Goal: Check status: Check status

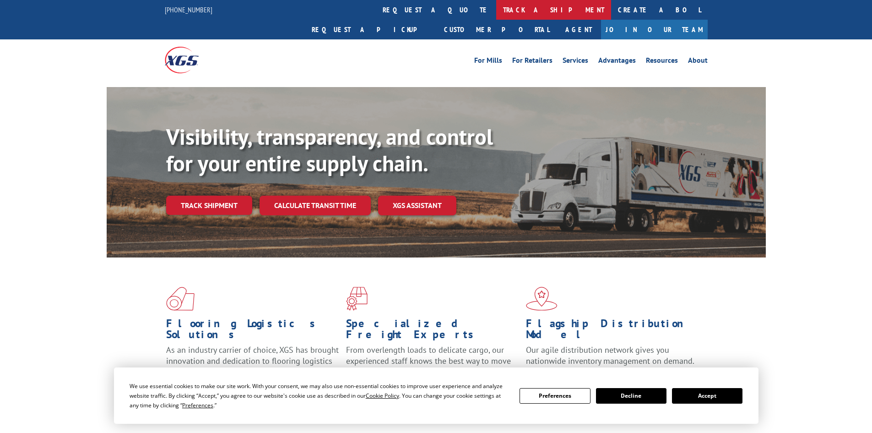
click at [496, 10] on link "track a shipment" at bounding box center [553, 10] width 115 height 20
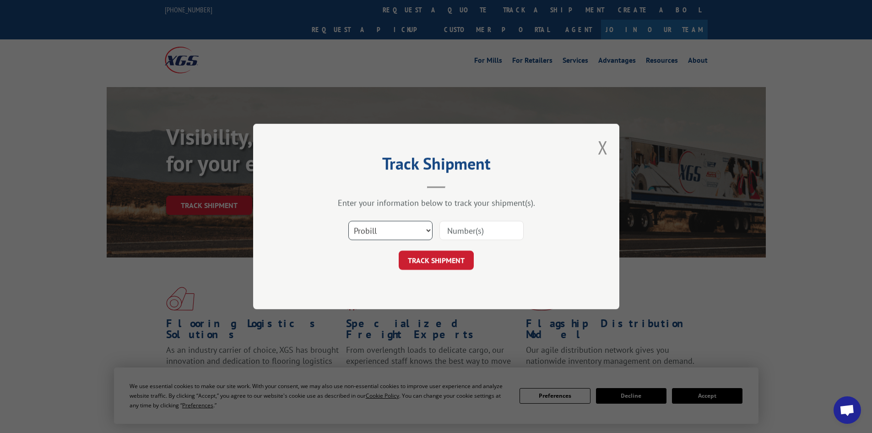
click at [383, 229] on select "Select category... Probill BOL PO" at bounding box center [390, 230] width 84 height 19
select select "bol"
click at [348, 221] on select "Select category... Probill BOL PO" at bounding box center [390, 230] width 84 height 19
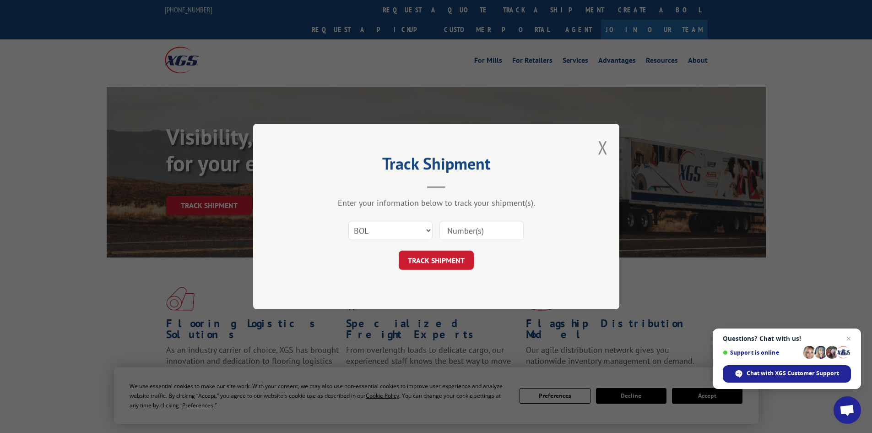
paste input "7090870"
type input "7090870"
click at [849, 337] on span "Close chat" at bounding box center [848, 338] width 11 height 11
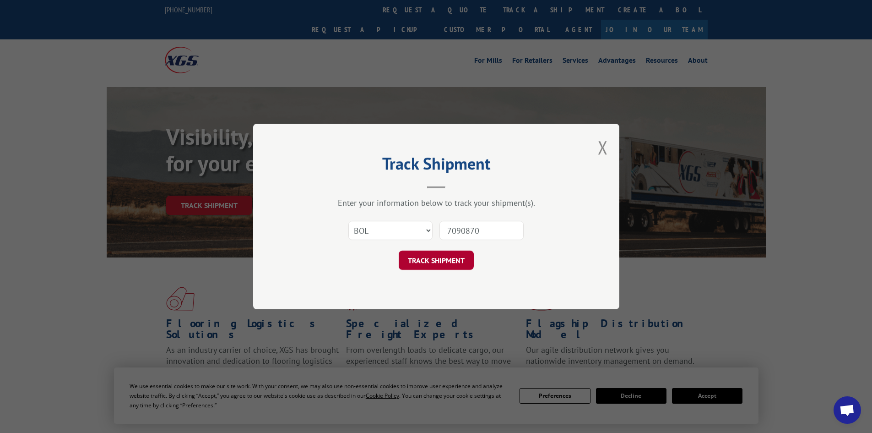
click at [432, 254] on button "TRACK SHIPMENT" at bounding box center [436, 259] width 75 height 19
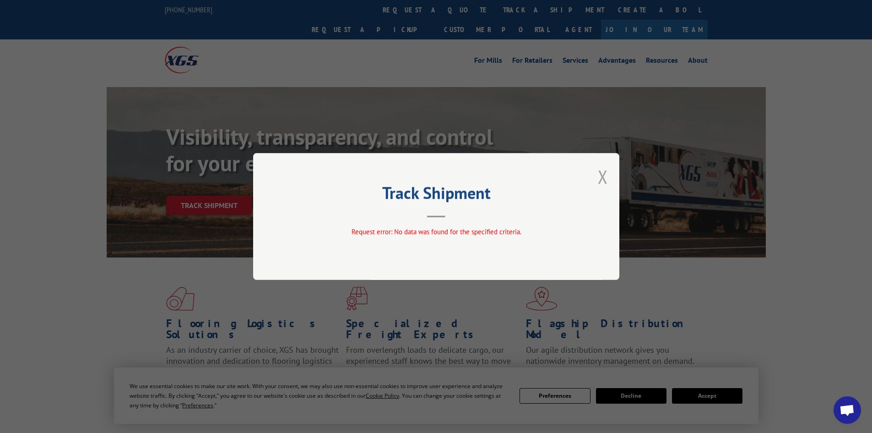
click at [606, 176] on button "Close modal" at bounding box center [603, 176] width 10 height 24
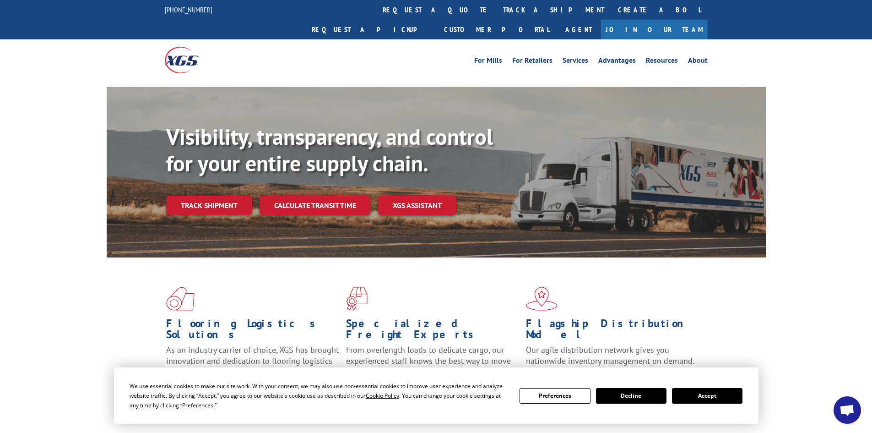
click at [810, 311] on div "Flooring Logistics Solutions As an industry carrier of choice, XGS has brought …" at bounding box center [436, 349] width 872 height 184
